Goal: Task Accomplishment & Management: Manage account settings

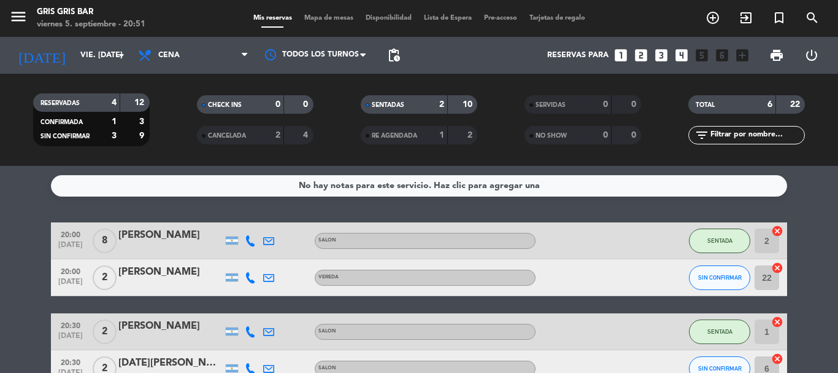
scroll to position [99, 0]
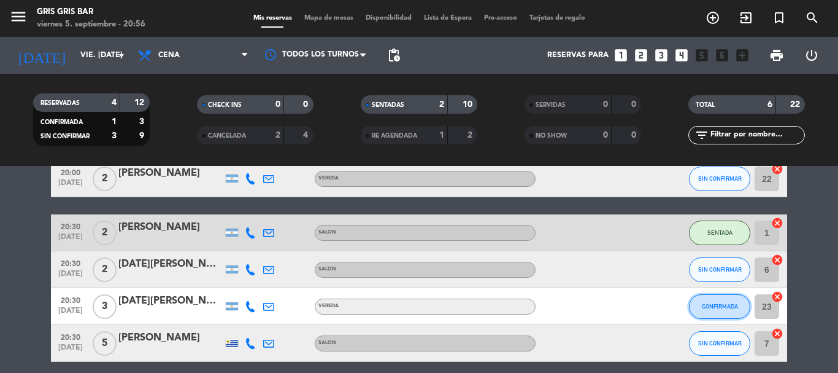
click at [716, 308] on span "CONFIRMADA" at bounding box center [720, 306] width 36 height 7
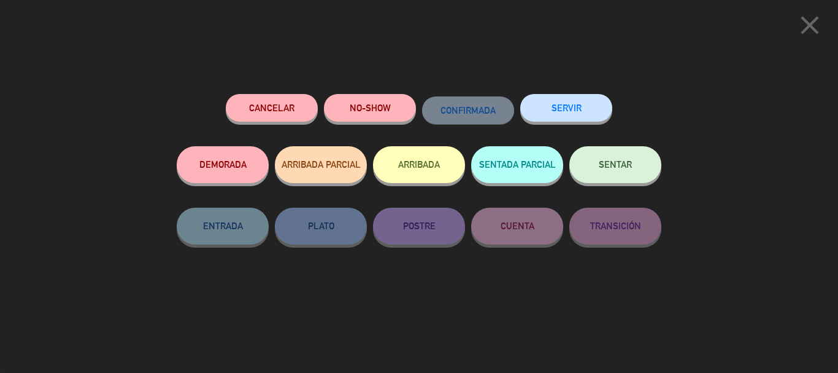
click at [613, 173] on button "SENTAR" at bounding box center [616, 164] width 92 height 37
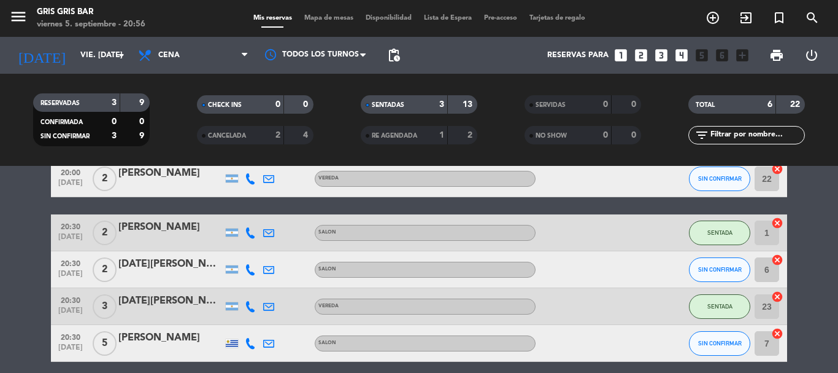
scroll to position [149, 0]
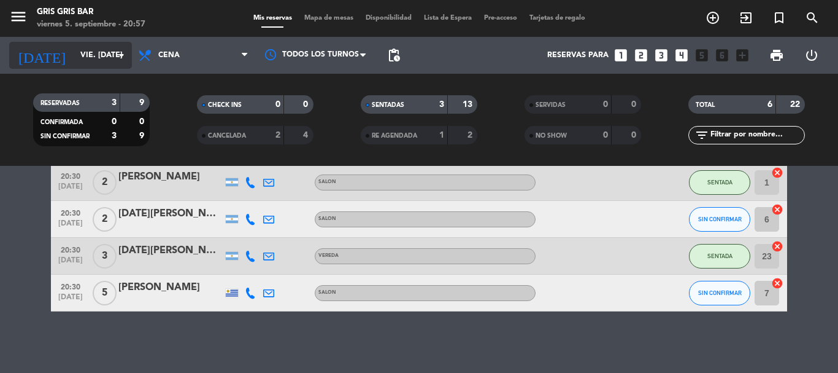
click at [98, 49] on input "vie. [DATE]" at bounding box center [126, 55] width 104 height 21
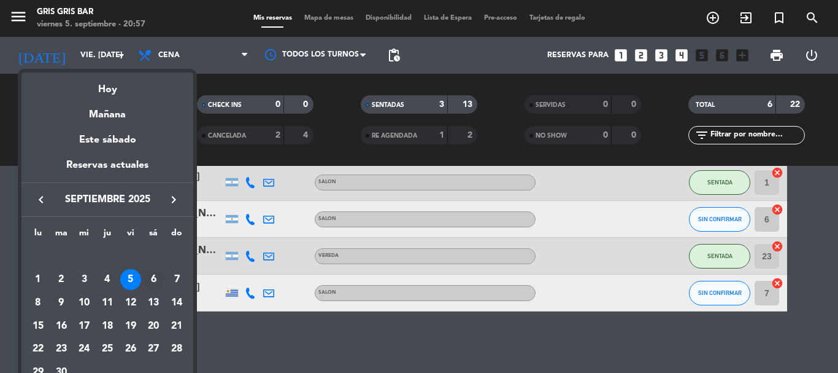
click at [157, 282] on div "6" at bounding box center [153, 279] width 21 height 21
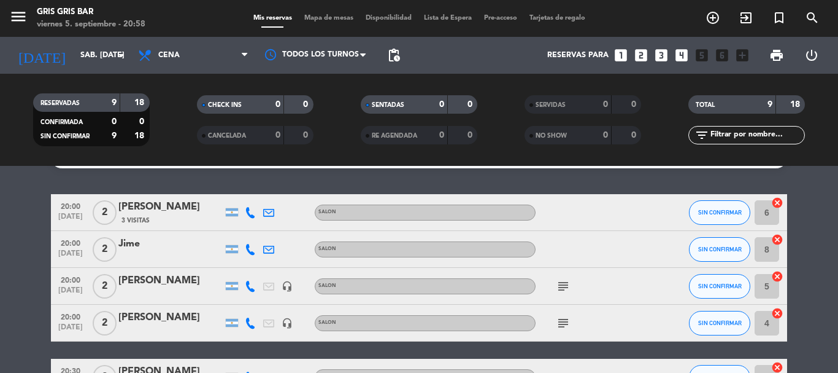
scroll to position [31, 0]
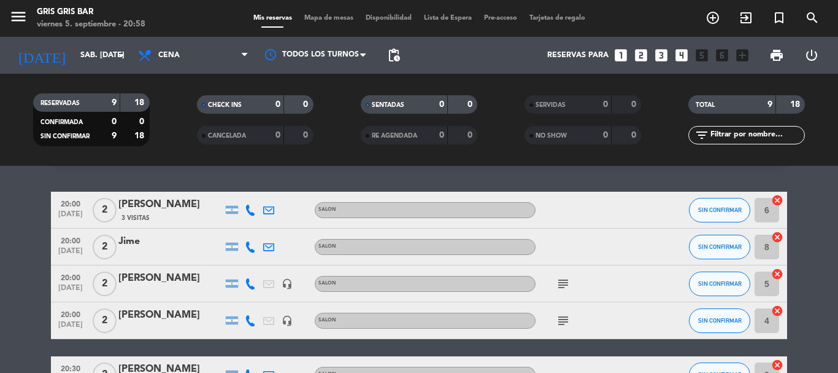
click at [561, 283] on icon "subject" at bounding box center [563, 283] width 15 height 15
click at [564, 325] on icon "subject" at bounding box center [563, 320] width 15 height 15
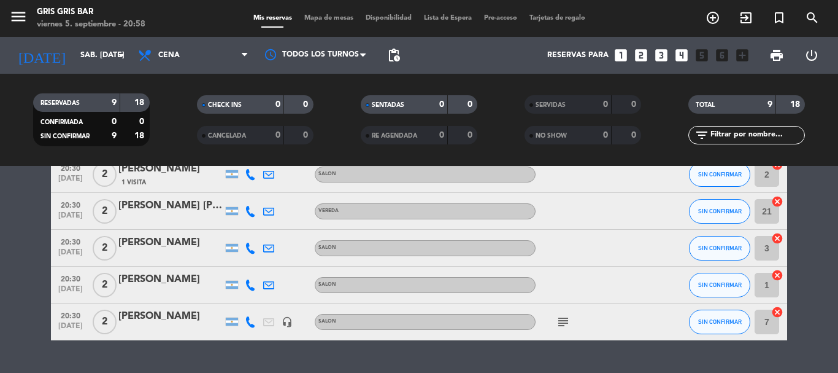
scroll to position [231, 0]
click at [568, 325] on icon "subject" at bounding box center [563, 321] width 15 height 15
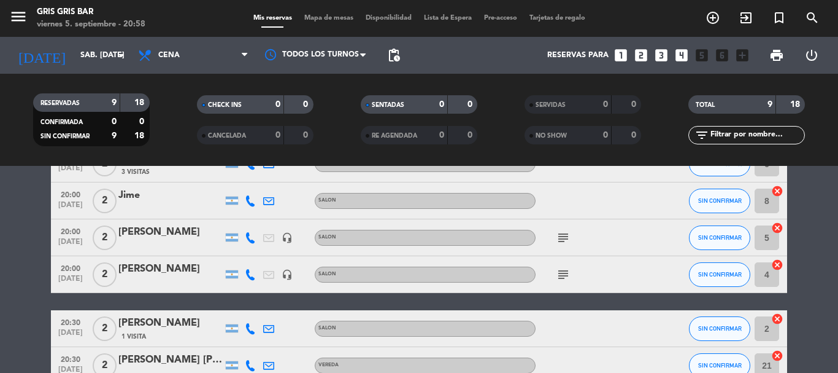
scroll to position [76, 0]
click at [107, 61] on input "sáb. [DATE]" at bounding box center [126, 55] width 104 height 21
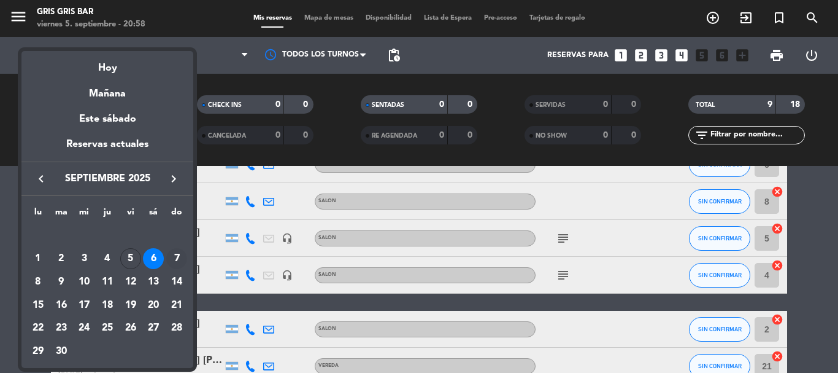
click at [175, 260] on div "7" at bounding box center [176, 258] width 21 height 21
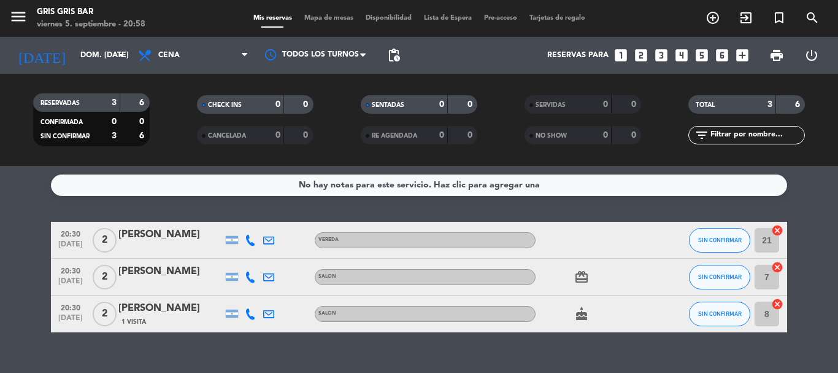
scroll to position [0, 0]
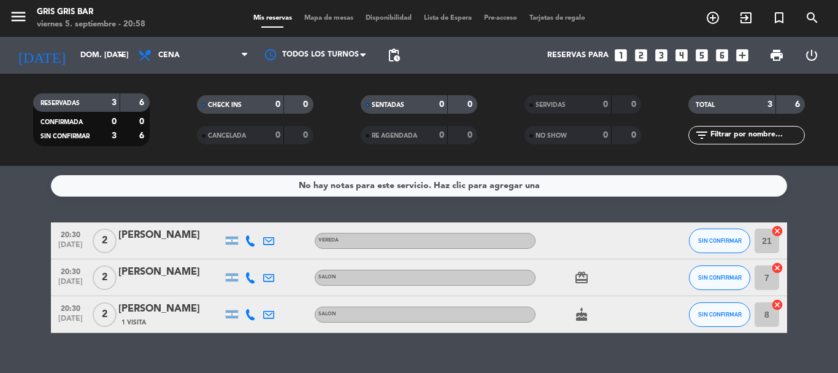
click at [580, 317] on icon "cake" at bounding box center [581, 314] width 15 height 15
click at [580, 280] on icon "card_giftcard" at bounding box center [581, 277] width 15 height 15
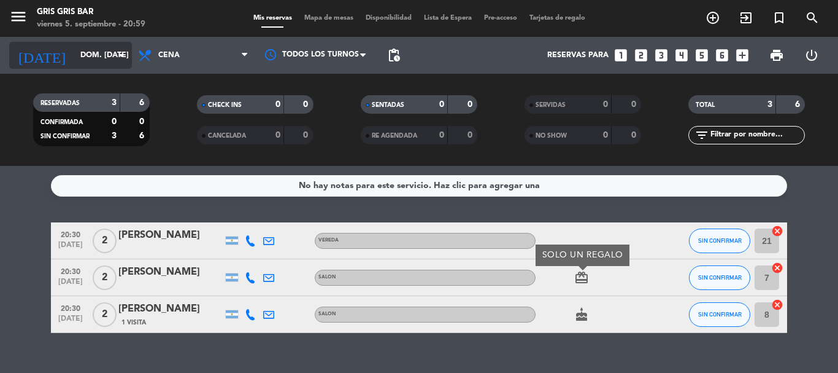
click at [104, 67] on div "[DATE] dom. [DATE] arrow_drop_down" at bounding box center [70, 55] width 123 height 27
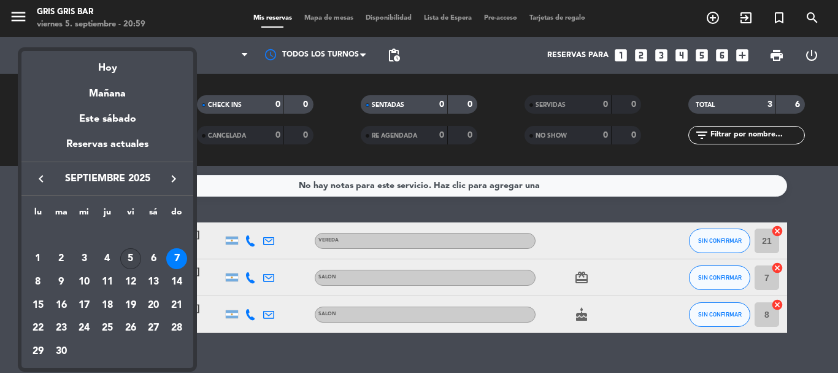
click at [130, 253] on div "5" at bounding box center [130, 258] width 21 height 21
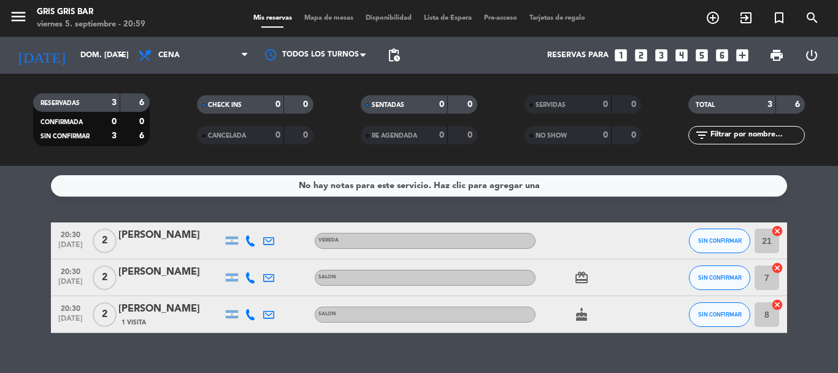
type input "vie. [DATE]"
